Goal: Task Accomplishment & Management: Complete application form

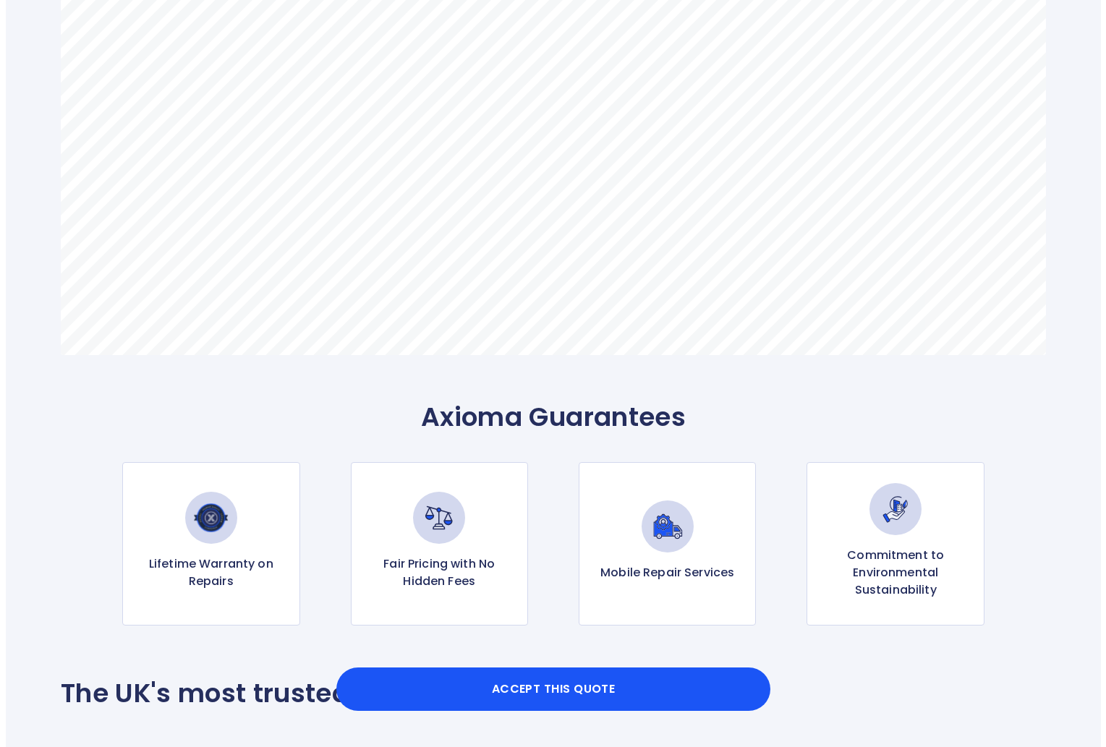
scroll to position [1085, 0]
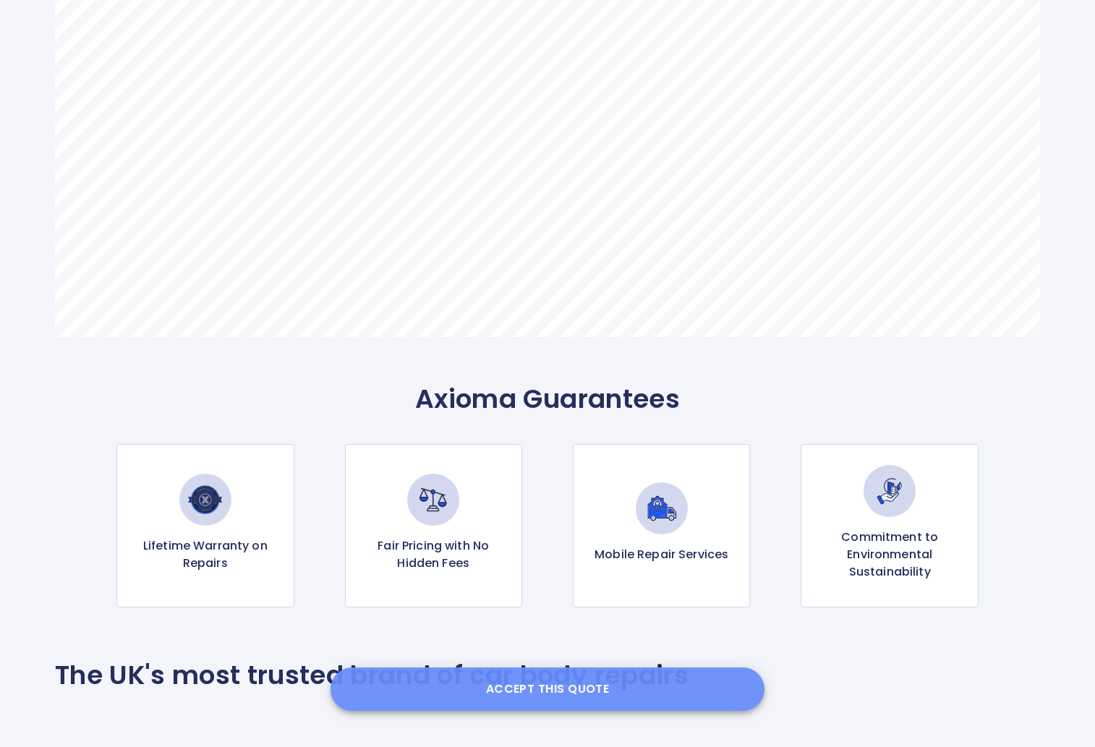
click at [523, 685] on button "Accept this Quote" at bounding box center [547, 688] width 434 height 43
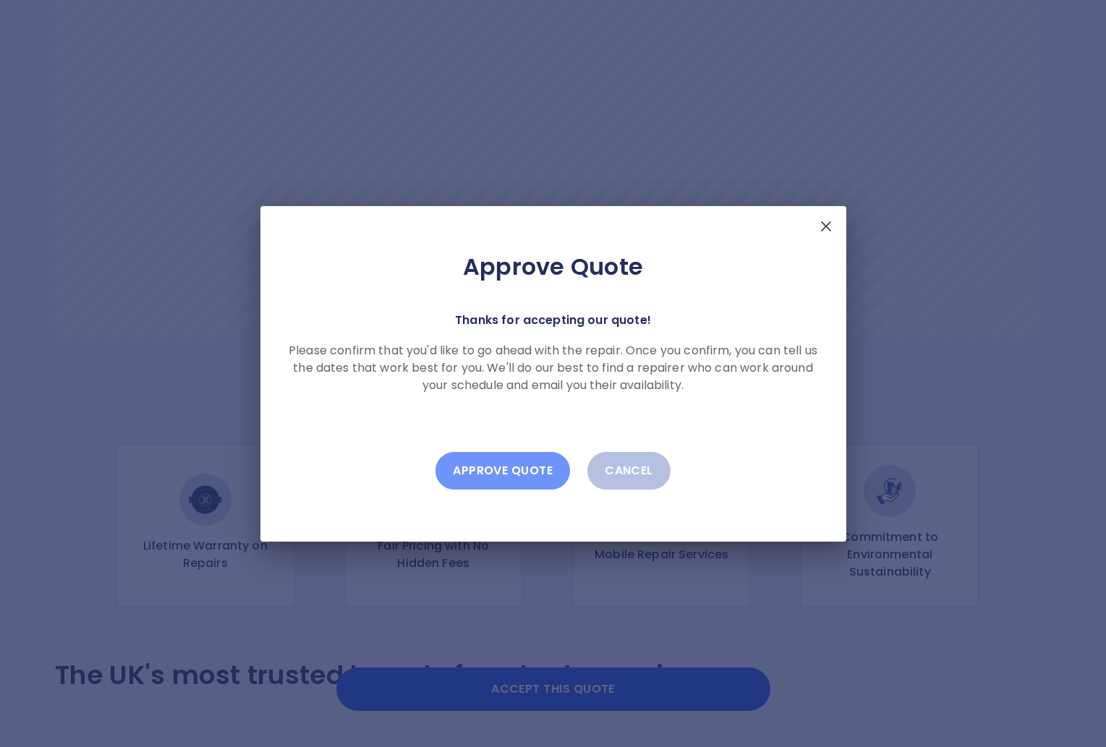
click at [529, 467] on button "Approve Quote" at bounding box center [502, 471] width 134 height 38
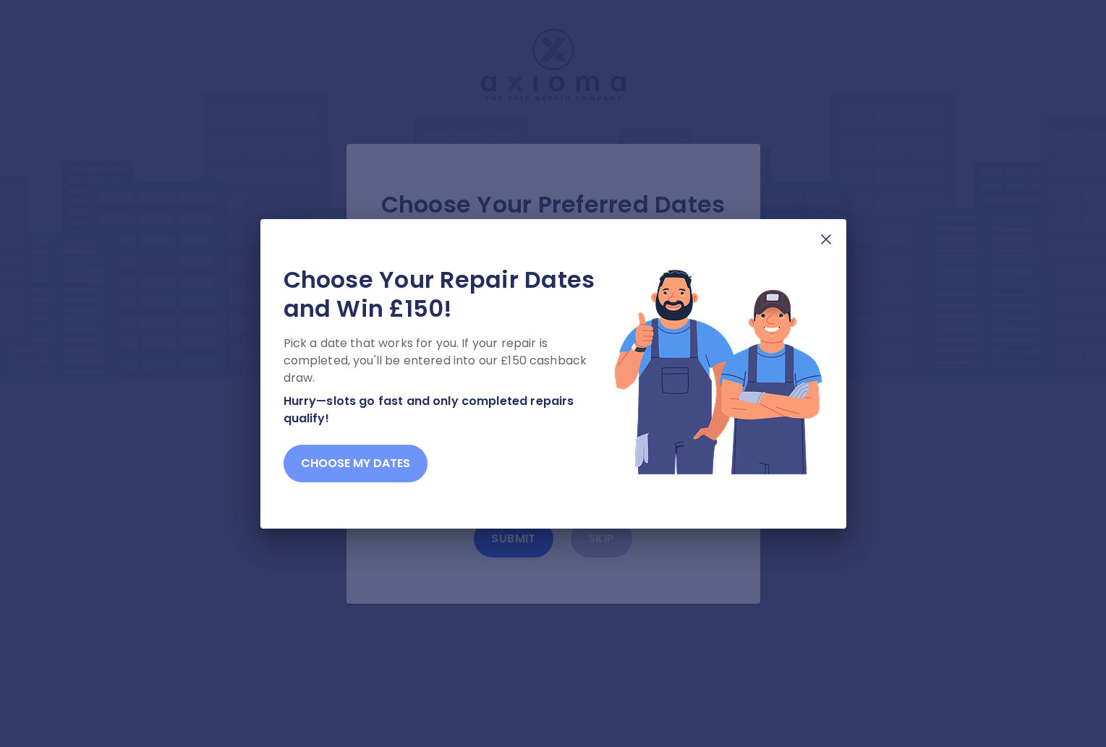
click at [356, 474] on button "Choose my dates" at bounding box center [355, 464] width 144 height 38
click at [360, 471] on button "Choose my dates" at bounding box center [355, 464] width 144 height 38
click at [313, 465] on button "Choose my dates" at bounding box center [355, 464] width 144 height 38
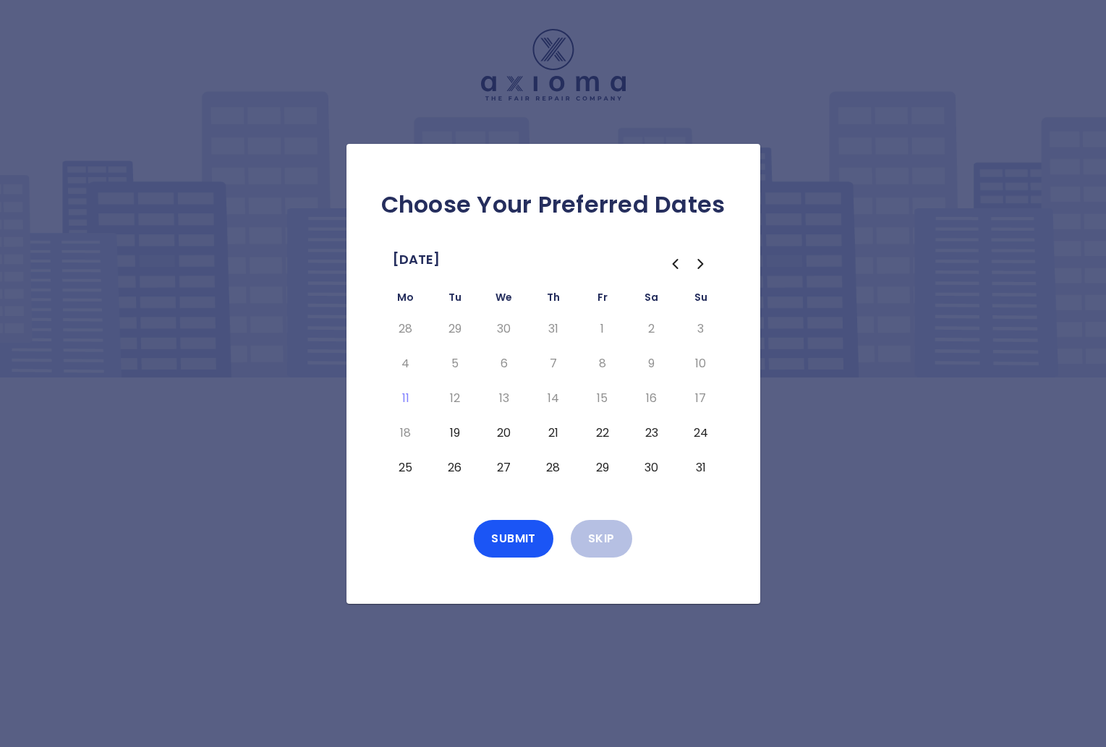
click at [451, 430] on button "19" at bounding box center [455, 433] width 26 height 23
click at [513, 539] on button "Submit" at bounding box center [514, 539] width 80 height 38
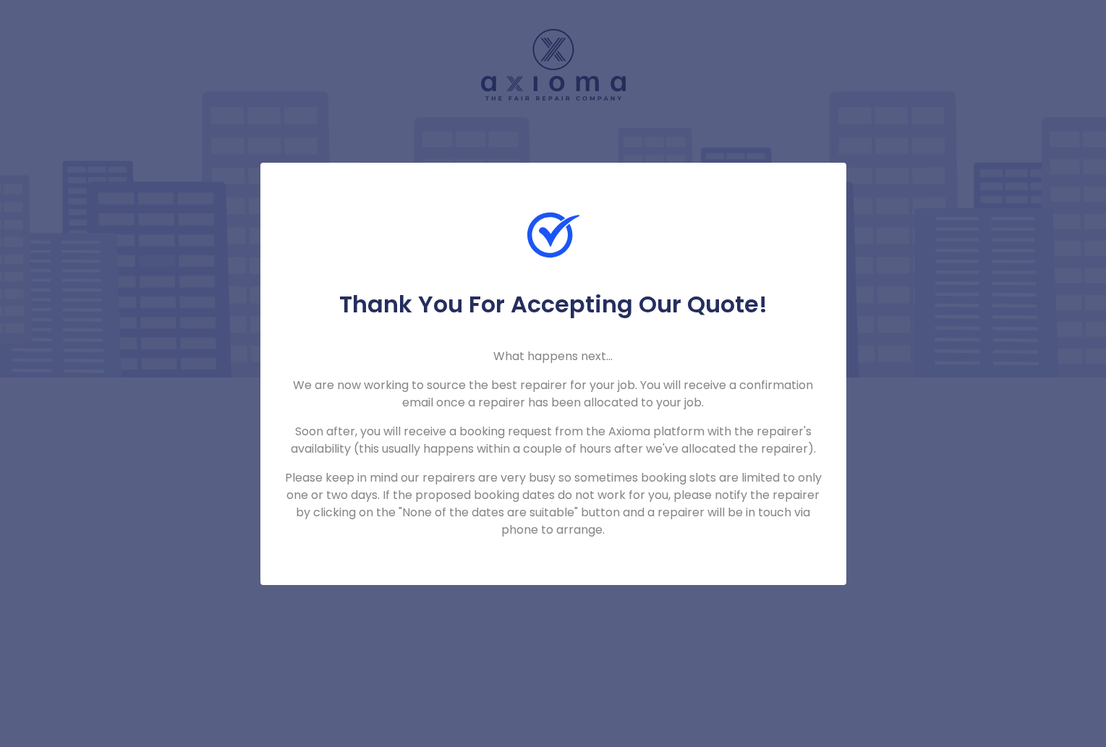
click at [685, 514] on p "Please keep in mind our repairers are very busy so sometimes booking slots are …" at bounding box center [552, 503] width 539 height 69
click at [939, 463] on div "Thank You For Accepting Our Quote! What happens next... We are now working to s…" at bounding box center [553, 373] width 1106 height 747
click at [694, 88] on div "Thank You For Accepting Our Quote! What happens next... We are now working to s…" at bounding box center [553, 373] width 1106 height 747
